Goal: Task Accomplishment & Management: Complete application form

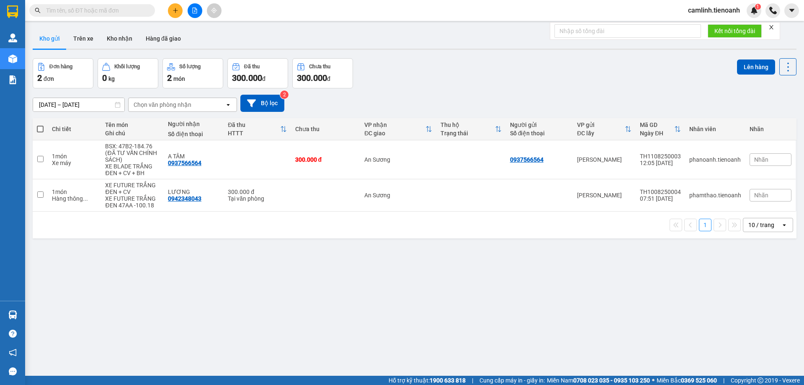
click at [177, 12] on icon "plus" at bounding box center [176, 11] width 6 height 6
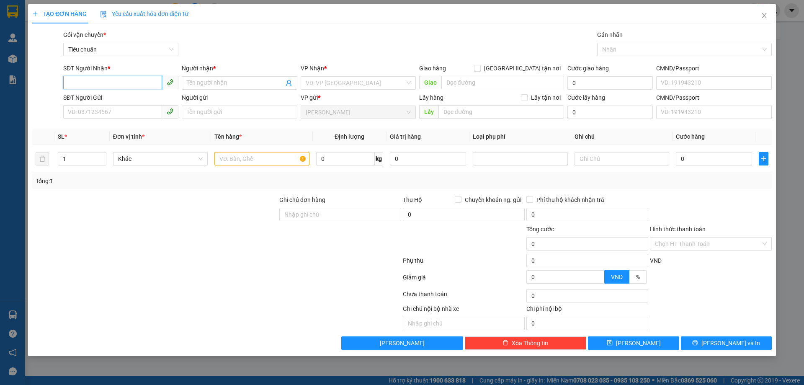
click at [132, 79] on input "SĐT Người Nhận *" at bounding box center [112, 82] width 99 height 13
type input "0948451215"
click at [203, 85] on input "Người nhận *" at bounding box center [235, 82] width 97 height 9
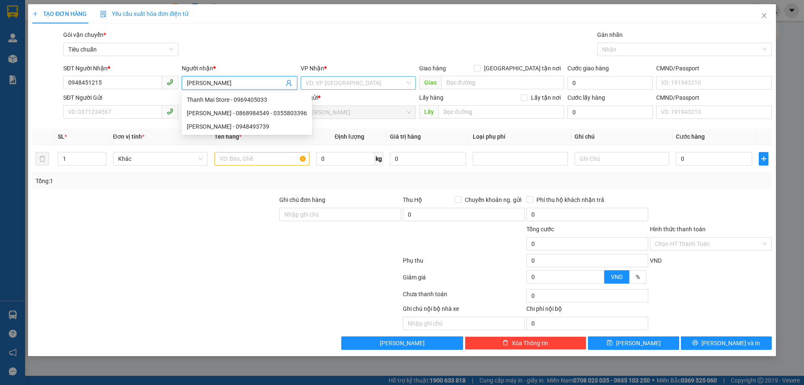
type input "THANH MAI"
click at [343, 78] on input "search" at bounding box center [355, 83] width 99 height 13
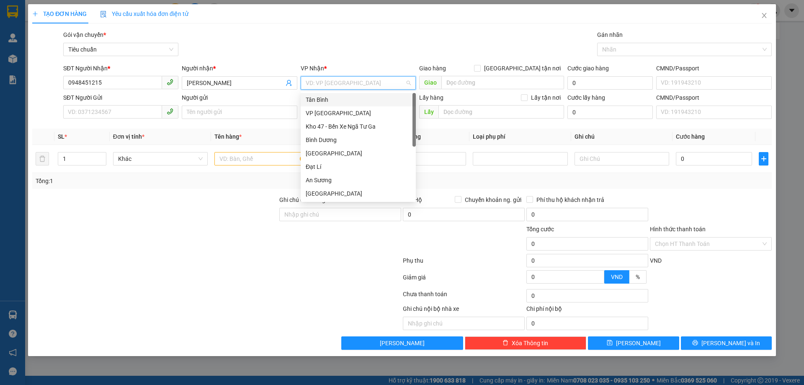
click at [343, 102] on div "Tân Bình" at bounding box center [358, 99] width 105 height 9
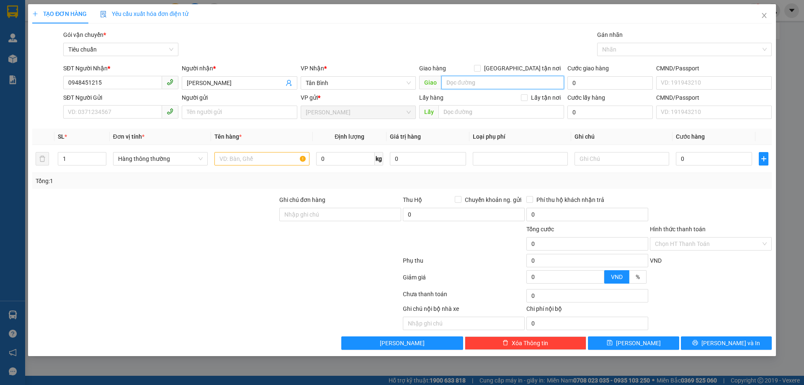
click at [472, 87] on input "search" at bounding box center [502, 82] width 123 height 13
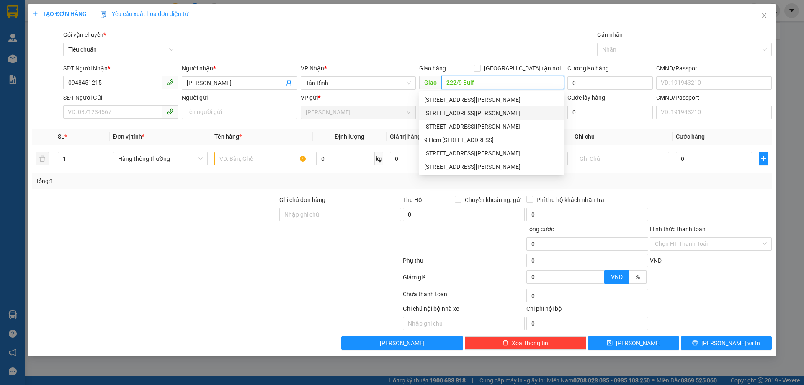
click at [485, 113] on div "222/9A Bùi Đình Túy, Phường 12, Quận Bình Thạnh, Thành phố Hồ Chí Minh" at bounding box center [491, 112] width 135 height 9
click at [465, 80] on input "222/9A Bùi Đình Túy, Phường 12, Quận Bình Thạnh, Thành phố Hồ Chí Minh" at bounding box center [502, 82] width 123 height 13
click at [606, 45] on div at bounding box center [680, 49] width 162 height 10
type input "222/9 Bùi Đình Túy, Phường 12, Quận Bình Thạnh, Thành phố Hồ Chí Minh"
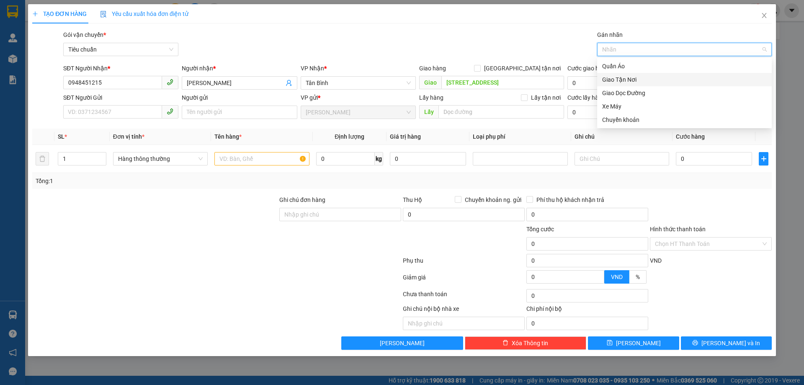
drag, startPoint x: 614, startPoint y: 83, endPoint x: 565, endPoint y: 61, distance: 54.4
click at [614, 84] on div "Giao Tận Nơi" at bounding box center [684, 79] width 165 height 9
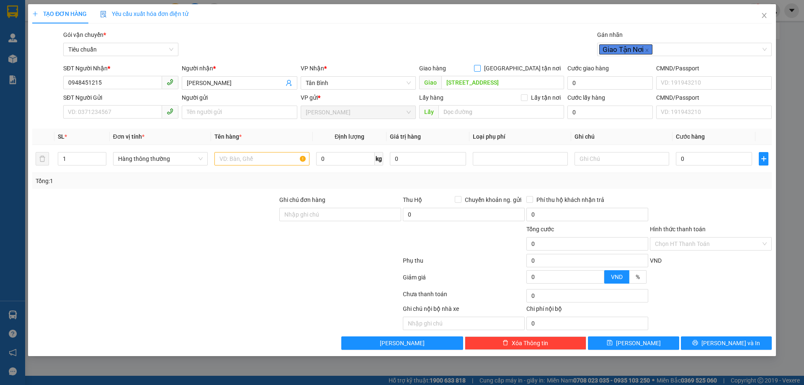
click at [480, 66] on input "Giao tận nơi" at bounding box center [477, 68] width 6 height 6
checkbox input "true"
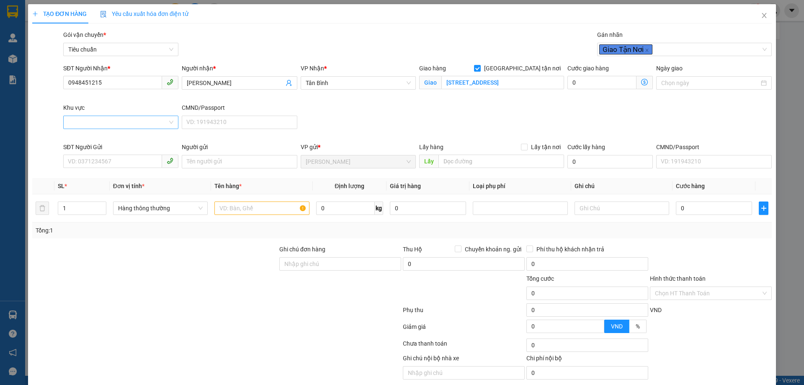
click at [68, 116] on input "Khu vực" at bounding box center [117, 122] width 99 height 13
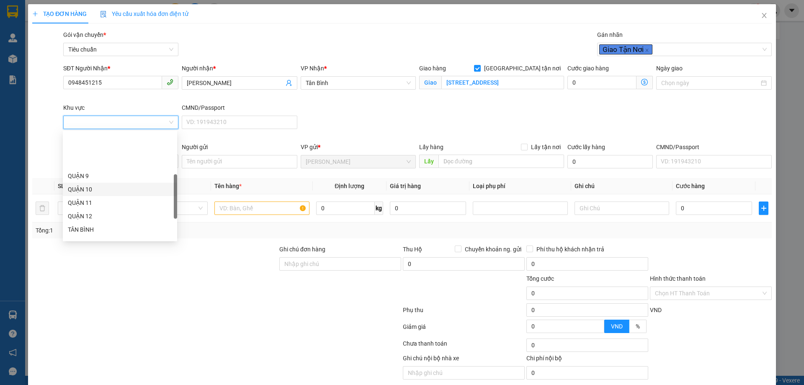
scroll to position [209, 0]
click at [91, 145] on div "BÌNH THẠNH" at bounding box center [120, 143] width 104 height 9
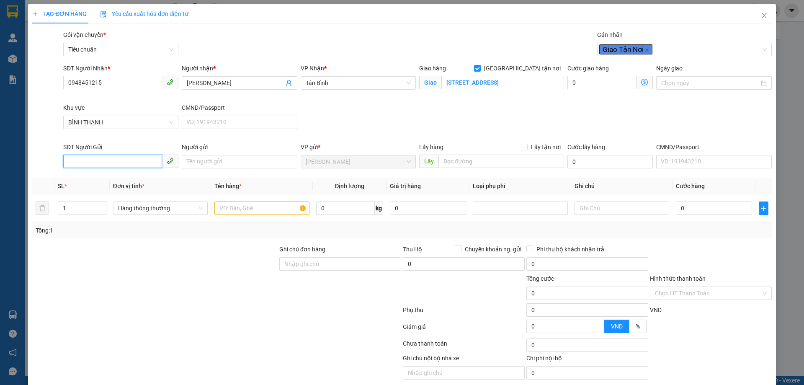
click at [119, 158] on input "SĐT Người Gửi" at bounding box center [112, 161] width 99 height 13
type input "0354499347"
click at [251, 163] on input "Người gửi" at bounding box center [239, 161] width 115 height 13
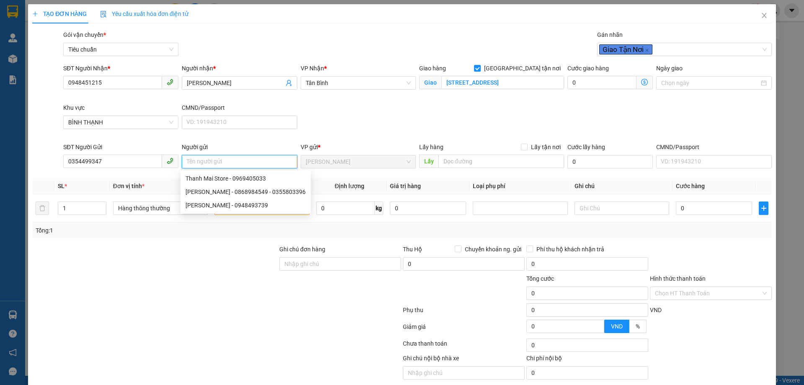
type input "D"
type input "ĐỨC"
click at [361, 137] on div "SĐT Người Nhận * 0948451215 Người nhận * THANH MAI VP Nhận * Tân Bình Giao hàng…" at bounding box center [418, 103] width 712 height 79
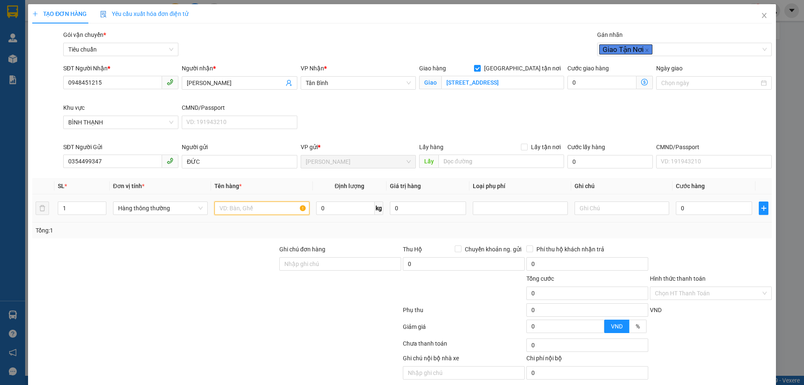
click at [268, 211] on input "text" at bounding box center [261, 207] width 95 height 13
type input "GIẤY TỜ"
click at [350, 205] on input "0" at bounding box center [345, 207] width 59 height 13
type input "1"
click at [610, 208] on input "text" at bounding box center [622, 207] width 95 height 13
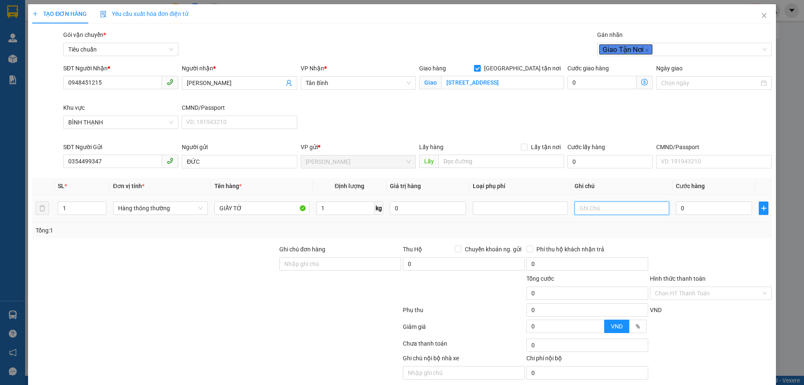
type input "H"
type input "30.000"
type input "110.000"
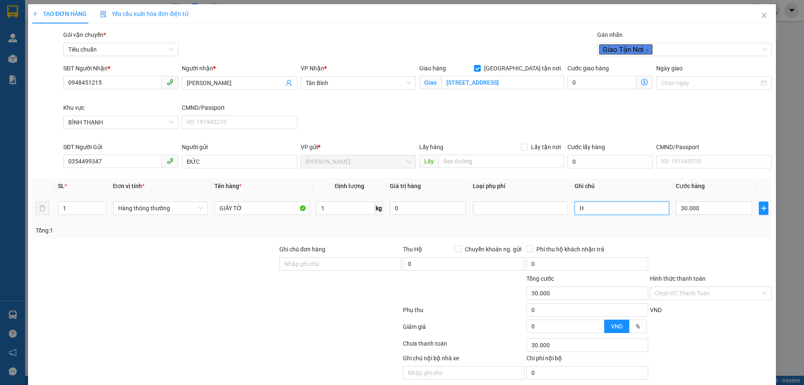
type input "110.000"
type input "80.000"
type input "HỘP XANH D"
click at [641, 79] on icon "dollar-circle" at bounding box center [644, 82] width 7 height 7
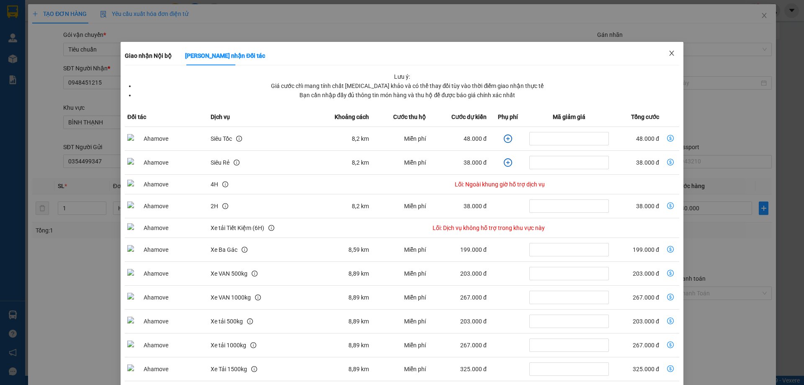
click at [669, 54] on icon "close" at bounding box center [672, 53] width 7 height 7
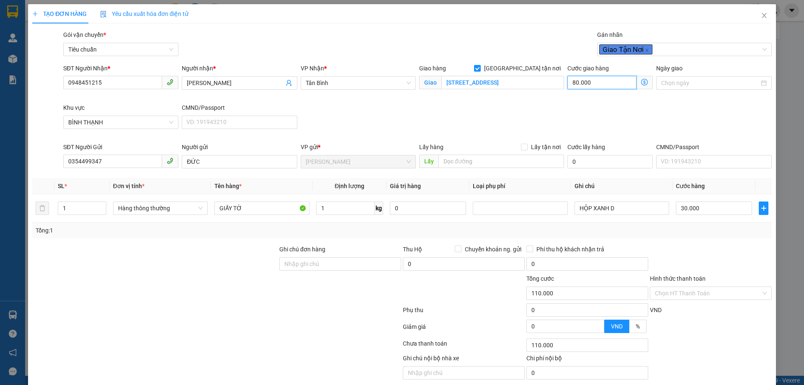
click at [620, 87] on input "80.000" at bounding box center [602, 82] width 69 height 13
type input "30.006"
type input "6"
type input "30.060"
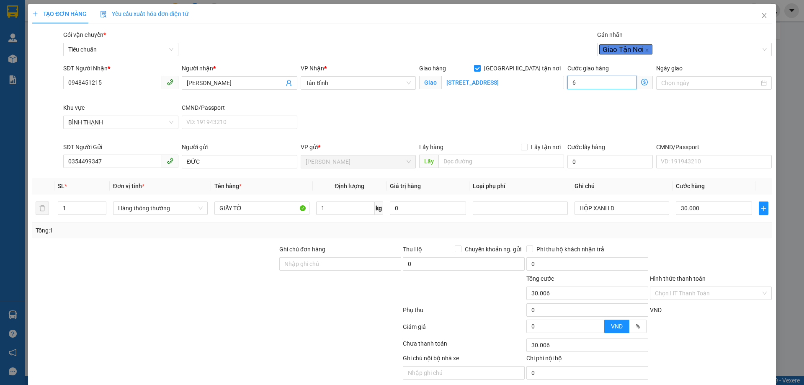
type input "30.060"
type input "60"
type input "90.000"
type input "60.000"
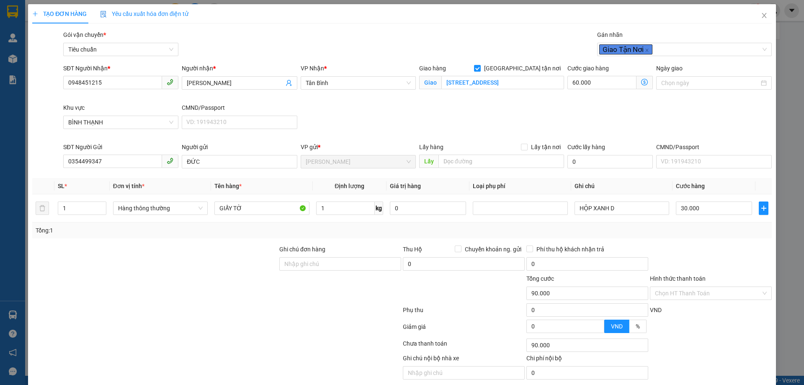
click at [721, 123] on div "SĐT Người Nhận * 0948451215 Người nhận * THANH MAI VP Nhận * Tân Bình Giao hàng…" at bounding box center [418, 103] width 712 height 79
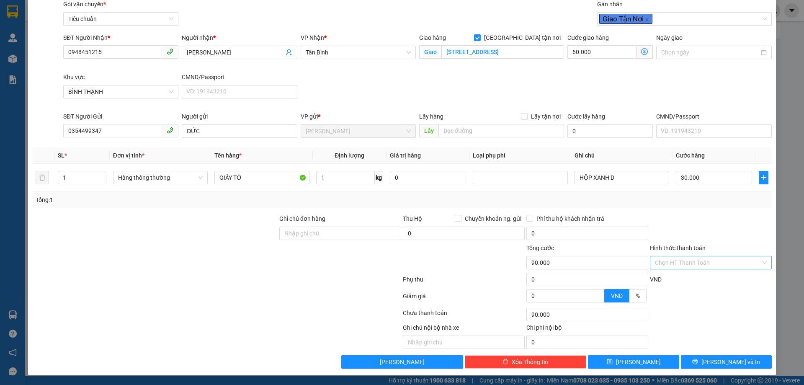
click at [662, 261] on input "Hình thức thanh toán" at bounding box center [708, 262] width 106 height 13
click at [684, 225] on div at bounding box center [711, 228] width 124 height 29
click at [627, 363] on button "Lưu" at bounding box center [633, 361] width 91 height 13
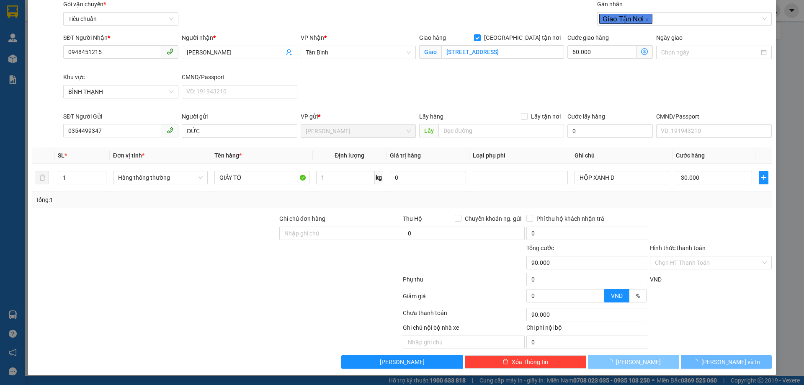
checkbox input "false"
type input "0"
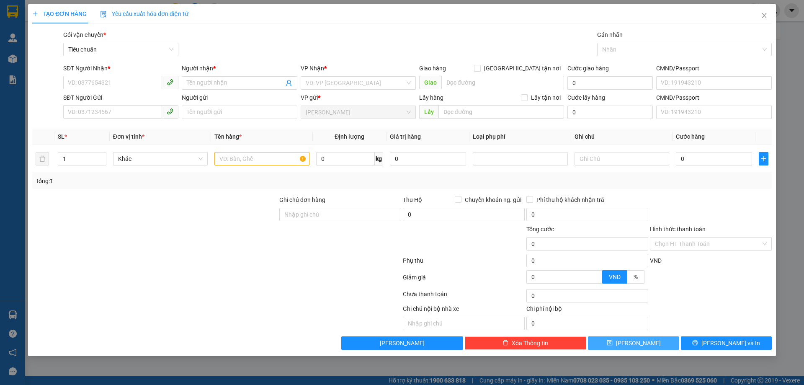
scroll to position [0, 0]
